Goal: Task Accomplishment & Management: Complete application form

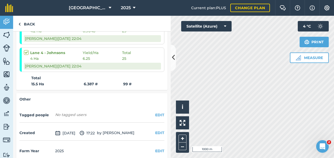
scroll to position [106, 0]
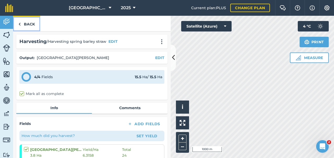
click at [22, 21] on link "Back" at bounding box center [26, 23] width 27 height 15
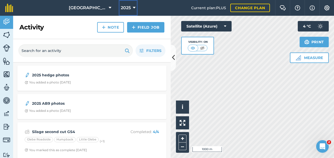
click at [130, 9] on span "2025" at bounding box center [126, 8] width 10 height 6
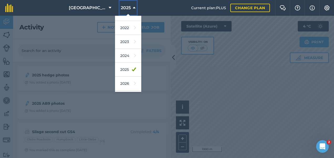
scroll to position [65, 0]
click at [126, 83] on link "2026" at bounding box center [128, 83] width 26 height 14
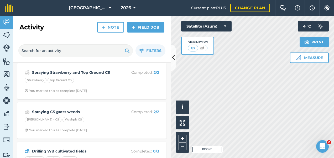
scroll to position [81, 0]
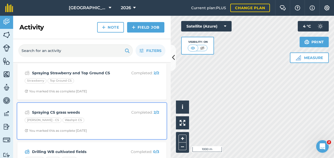
click at [111, 117] on div "[PERSON_NAME] - CS Washpit CS" at bounding box center [92, 120] width 134 height 7
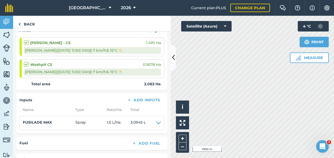
scroll to position [78, 0]
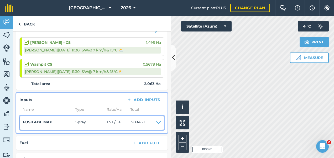
click at [156, 120] on icon at bounding box center [158, 122] width 5 height 7
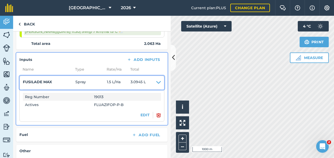
scroll to position [119, 0]
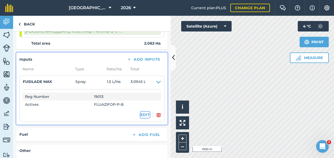
click at [140, 113] on button "EDIT" at bounding box center [144, 115] width 9 height 6
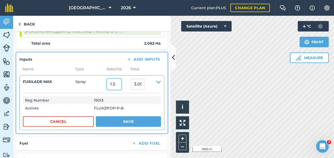
click at [119, 83] on input "1.5" at bounding box center [114, 84] width 14 height 11
type input "1.3"
type input "2.6819"
click at [138, 82] on input "2.6819" at bounding box center [137, 84] width 14 height 11
click at [121, 86] on input "1.3" at bounding box center [114, 84] width 14 height 11
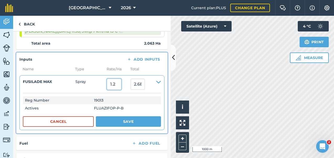
type input "1.2"
type input "2.4756"
click at [141, 86] on input "2.4756" at bounding box center [137, 84] width 14 height 11
click at [117, 84] on input "1.2" at bounding box center [114, 84] width 14 height 11
type input "1.25"
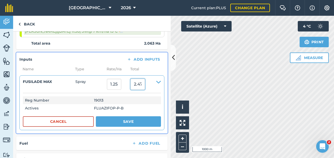
type input "2.5787500000000003"
drag, startPoint x: 134, startPoint y: 82, endPoint x: 154, endPoint y: 81, distance: 20.2
click at [154, 81] on summary "FUSILADE MAX Spray 1.25 2.5787500000000003" at bounding box center [92, 84] width 138 height 11
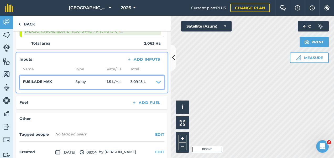
click at [156, 81] on icon at bounding box center [158, 82] width 5 height 7
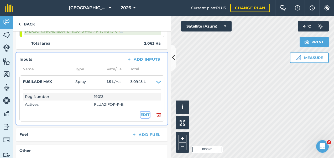
click at [142, 113] on button "EDIT" at bounding box center [144, 115] width 9 height 6
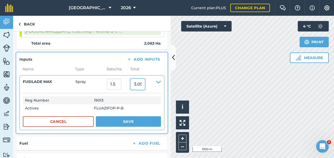
drag, startPoint x: 133, startPoint y: 84, endPoint x: 154, endPoint y: 89, distance: 22.0
click at [154, 89] on summary "FUSILADE MAX Spray 1.5 3.0945" at bounding box center [92, 84] width 138 height 11
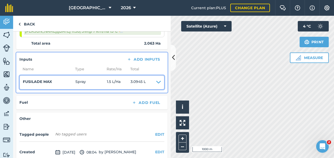
click at [156, 79] on icon at bounding box center [158, 82] width 5 height 7
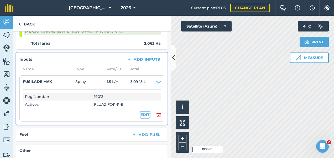
click at [140, 113] on button "EDIT" at bounding box center [144, 115] width 9 height 6
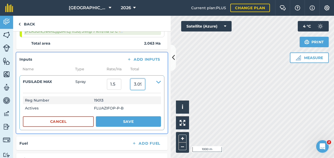
click at [145, 82] on input "3.0945" at bounding box center [137, 84] width 14 height 11
type input "3"
type input "2.6"
type input "1.2603005332040718"
click at [121, 84] on input "1.2603005332040718" at bounding box center [114, 84] width 14 height 11
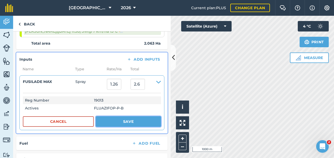
click at [142, 119] on button "Save" at bounding box center [128, 121] width 65 height 10
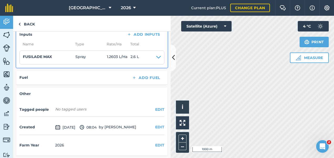
scroll to position [0, 0]
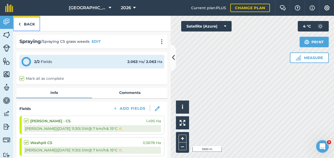
click at [31, 25] on link "Back" at bounding box center [26, 23] width 27 height 15
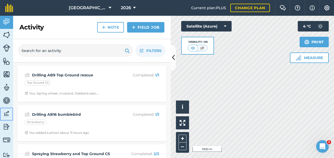
click at [7, 113] on img at bounding box center [6, 114] width 7 height 8
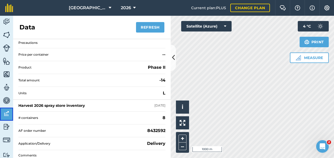
scroll to position [213, 0]
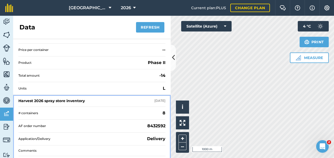
click at [82, 98] on div "Harvest 2026 spray store inventory" at bounding box center [51, 100] width 66 height 5
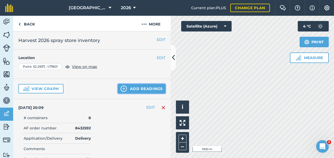
click at [136, 87] on button "Add readings" at bounding box center [141, 88] width 47 height 9
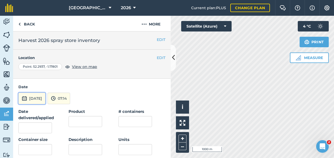
click at [39, 98] on button "[DATE]" at bounding box center [31, 99] width 27 height 12
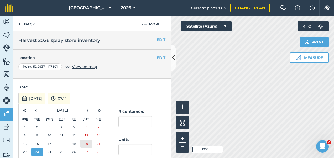
click at [86, 142] on abbr "20" at bounding box center [85, 143] width 3 height 3
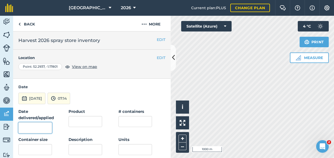
click at [38, 122] on input "Date delivered/applied" at bounding box center [35, 127] width 34 height 11
type input "[DATE]"
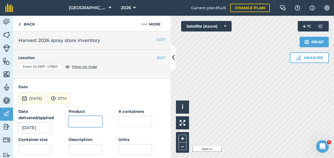
click at [80, 123] on input "Product" at bounding box center [85, 121] width 34 height 11
type input "Fusilade Max"
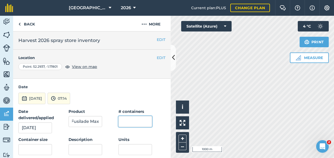
scroll to position [0, 0]
click at [134, 122] on input "text" at bounding box center [135, 121] width 34 height 11
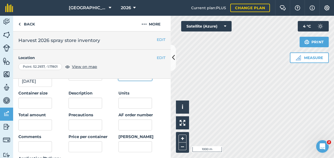
scroll to position [47, 0]
type input "-1"
click at [131, 101] on input "Units" at bounding box center [135, 102] width 34 height 11
type input "L"
click at [32, 103] on input "text" at bounding box center [35, 102] width 34 height 11
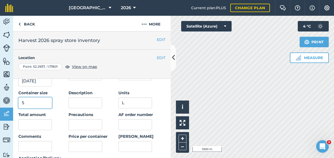
type input "5"
click at [40, 122] on input "text" at bounding box center [35, 124] width 34 height 11
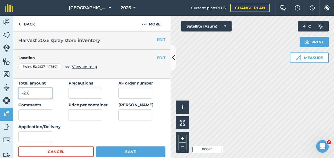
scroll to position [78, 0]
type input "-2.6"
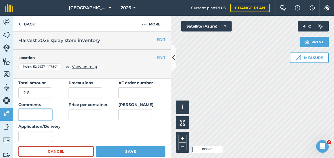
click at [35, 113] on input "Comments" at bounding box center [35, 114] width 34 height 11
type input "CS plots"
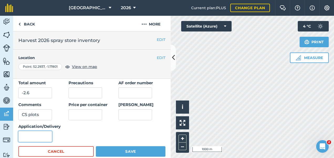
click at [25, 133] on input "Application/Delivery" at bounding box center [35, 136] width 34 height 11
type input "Application"
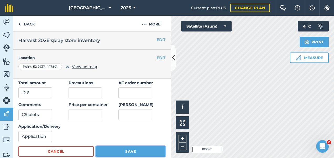
click at [141, 151] on button "Save" at bounding box center [131, 151] width 70 height 10
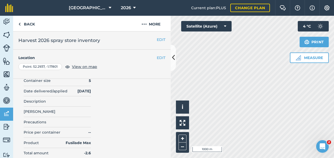
scroll to position [231, 0]
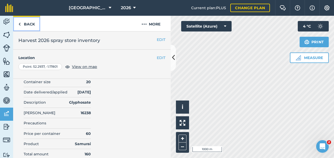
click at [25, 24] on link "Back" at bounding box center [26, 23] width 27 height 15
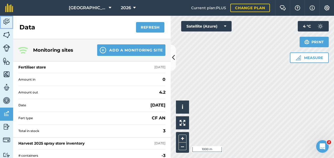
click at [6, 20] on img at bounding box center [6, 22] width 7 height 8
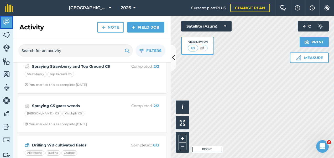
scroll to position [88, 0]
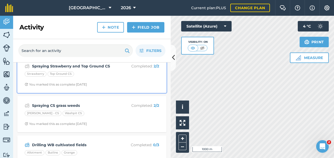
click at [107, 74] on div "Strawberry Top Ground CS" at bounding box center [92, 74] width 134 height 7
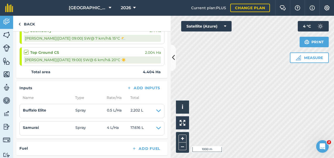
scroll to position [91, 0]
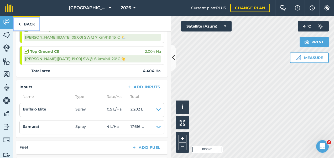
click at [26, 24] on link "Back" at bounding box center [26, 23] width 27 height 15
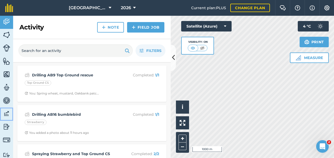
click at [7, 113] on img at bounding box center [6, 114] width 7 height 8
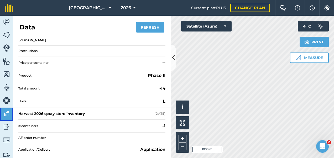
scroll to position [201, 0]
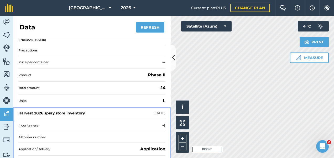
click at [64, 111] on div "Harvest 2026 spray store inventory" at bounding box center [51, 112] width 66 height 5
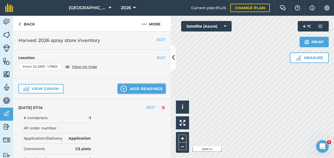
click at [132, 89] on button "Add readings" at bounding box center [141, 88] width 47 height 9
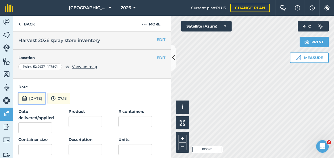
click at [36, 99] on button "[DATE]" at bounding box center [31, 99] width 27 height 12
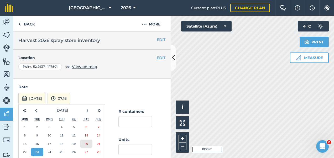
click at [86, 142] on abbr "20" at bounding box center [85, 143] width 3 height 3
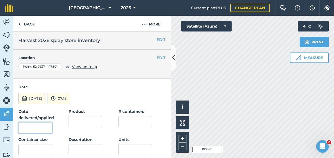
click at [33, 127] on input "Date delivered/applied" at bounding box center [35, 127] width 34 height 11
type input "[DATE]"
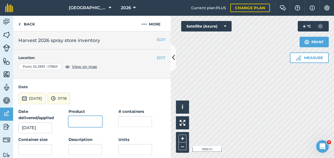
click at [86, 123] on input "Product" at bounding box center [85, 121] width 34 height 11
type input "Samurai"
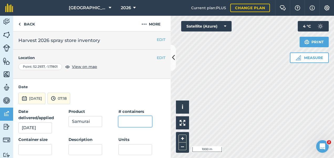
click at [135, 123] on input "text" at bounding box center [135, 121] width 34 height 11
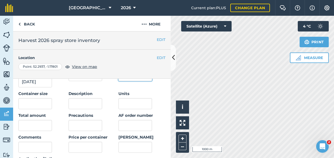
scroll to position [46, 0]
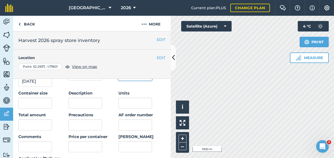
type input "-1"
click at [135, 99] on input "Units" at bounding box center [135, 103] width 34 height 11
type input "L"
click at [38, 103] on input "text" at bounding box center [35, 103] width 34 height 11
type input "20"
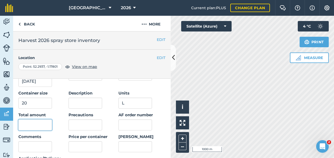
click at [35, 127] on input "text" at bounding box center [35, 124] width 34 height 11
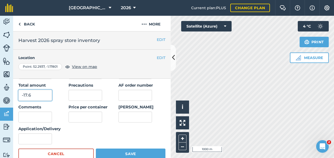
scroll to position [79, 0]
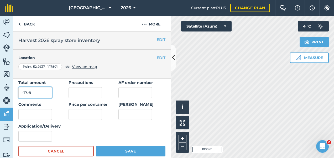
type input "-17.6"
click at [36, 113] on input "Comments" at bounding box center [35, 114] width 34 height 11
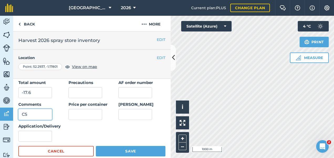
type input "CS"
click at [37, 137] on input "Application/Delivery" at bounding box center [35, 136] width 34 height 11
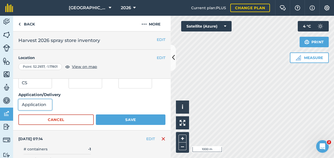
scroll to position [111, 0]
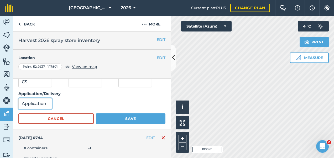
type input "Application"
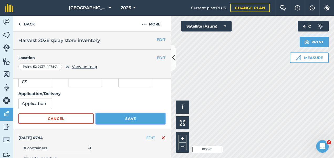
click at [144, 119] on button "Save" at bounding box center [131, 118] width 70 height 10
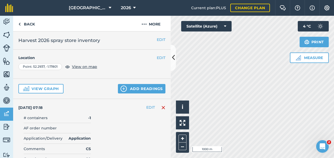
scroll to position [0, 0]
click at [149, 88] on button "Add readings" at bounding box center [141, 88] width 47 height 9
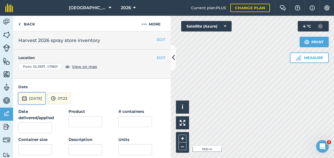
click at [36, 98] on button "[DATE]" at bounding box center [31, 99] width 27 height 12
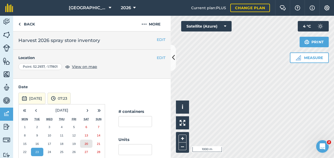
click at [86, 140] on button "20" at bounding box center [86, 144] width 12 height 8
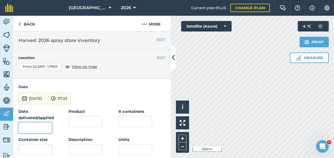
click at [33, 126] on input "Date delivered/applied" at bounding box center [35, 127] width 34 height 11
type input "[DATE]"
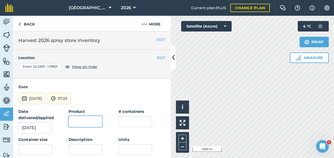
click at [78, 124] on input "Product" at bounding box center [85, 121] width 34 height 11
type input "Buffalo Elite"
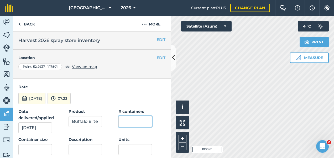
click at [141, 121] on input "text" at bounding box center [135, 121] width 34 height 11
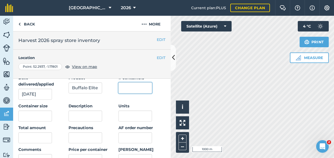
scroll to position [34, 0]
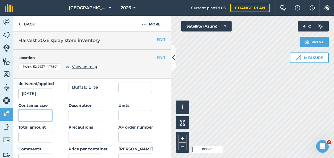
click at [24, 115] on input "text" at bounding box center [35, 115] width 34 height 11
type input "10"
click at [32, 140] on input "text" at bounding box center [35, 137] width 34 height 11
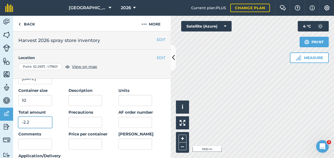
scroll to position [50, 0]
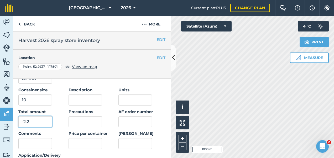
type input "-2.2"
click at [132, 98] on input "Units" at bounding box center [135, 99] width 34 height 11
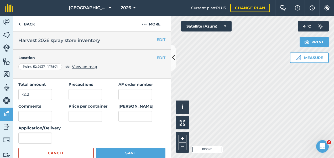
scroll to position [78, 0]
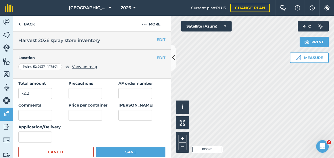
type input "L"
click at [25, 135] on input "Application/Delivery" at bounding box center [35, 136] width 34 height 11
type input "Application"
click at [33, 111] on input "Comments" at bounding box center [35, 115] width 34 height 11
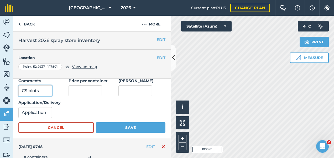
scroll to position [104, 0]
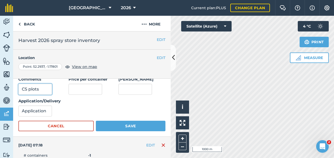
type input "CS plots"
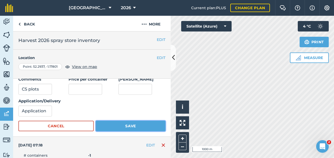
click at [139, 128] on button "Save" at bounding box center [131, 126] width 70 height 10
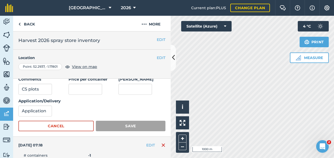
scroll to position [0, 0]
